Goal: Navigation & Orientation: Find specific page/section

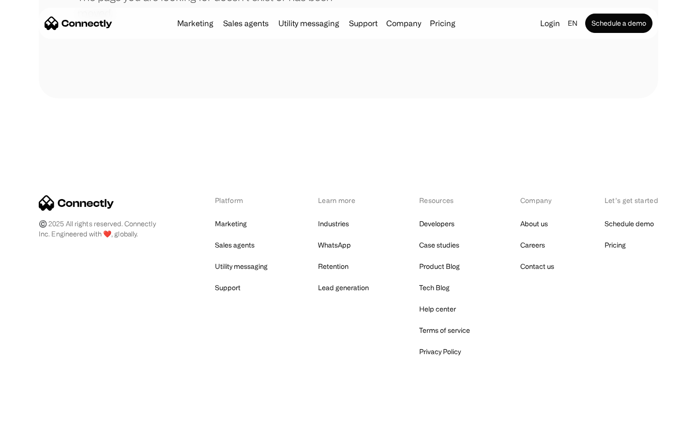
scroll to position [177, 0]
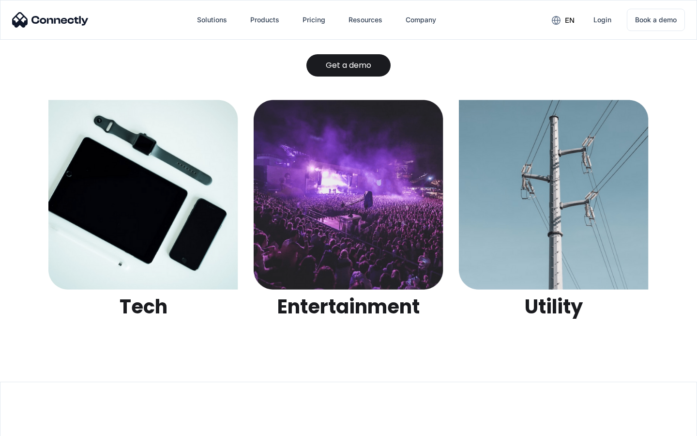
scroll to position [3055, 0]
